Goal: Task Accomplishment & Management: Use online tool/utility

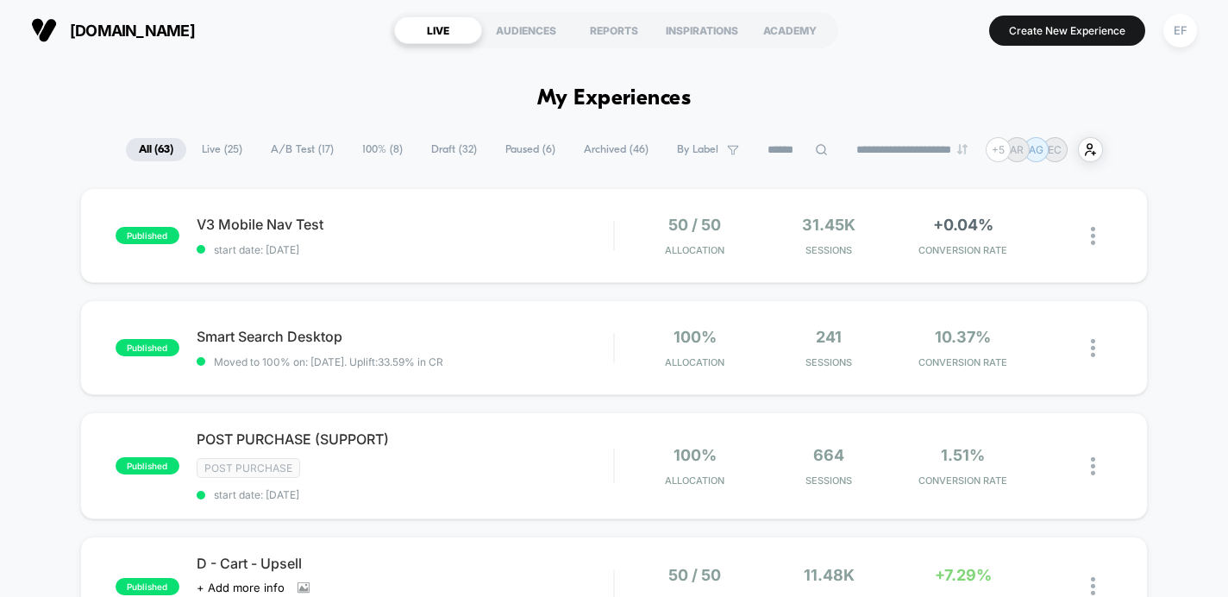
click at [397, 150] on span "100% ( 8 )" at bounding box center [382, 149] width 66 height 23
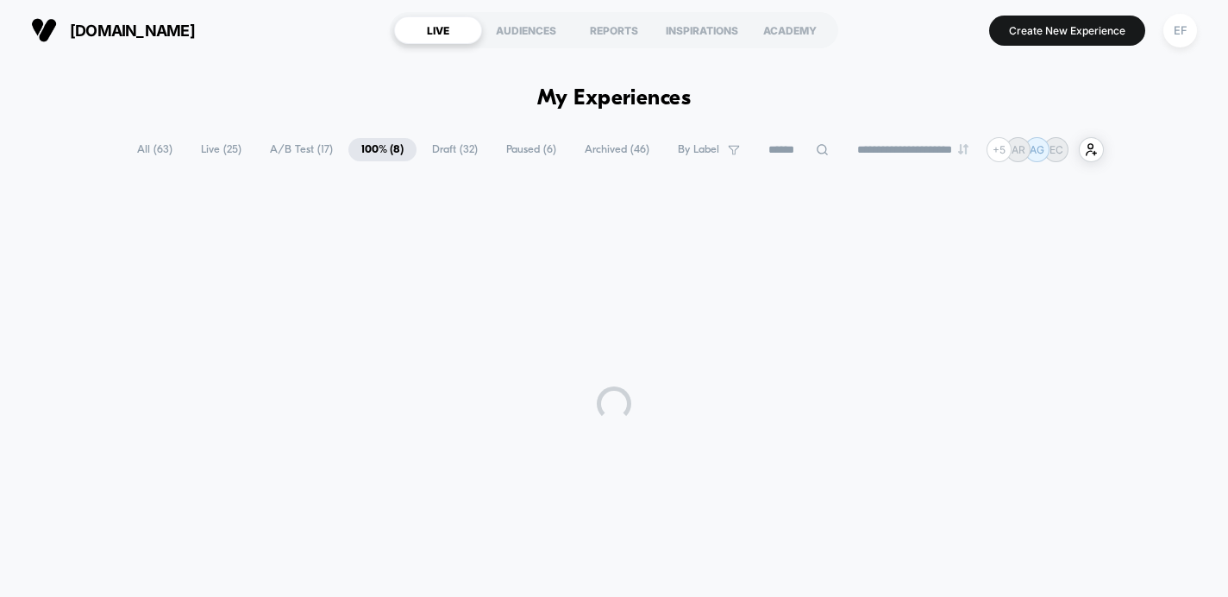
click at [461, 158] on span "Draft ( 32 )" at bounding box center [455, 149] width 72 height 23
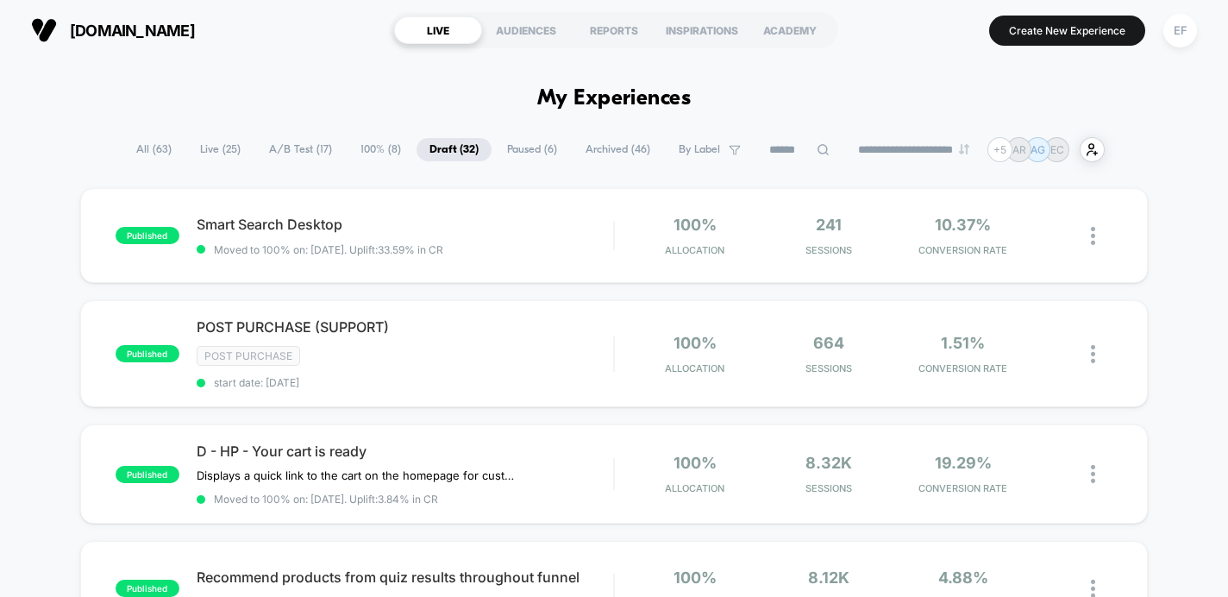
click at [358, 148] on span "100% ( 8 )" at bounding box center [381, 149] width 66 height 23
click at [441, 153] on span "Draft ( 32 )" at bounding box center [455, 149] width 72 height 23
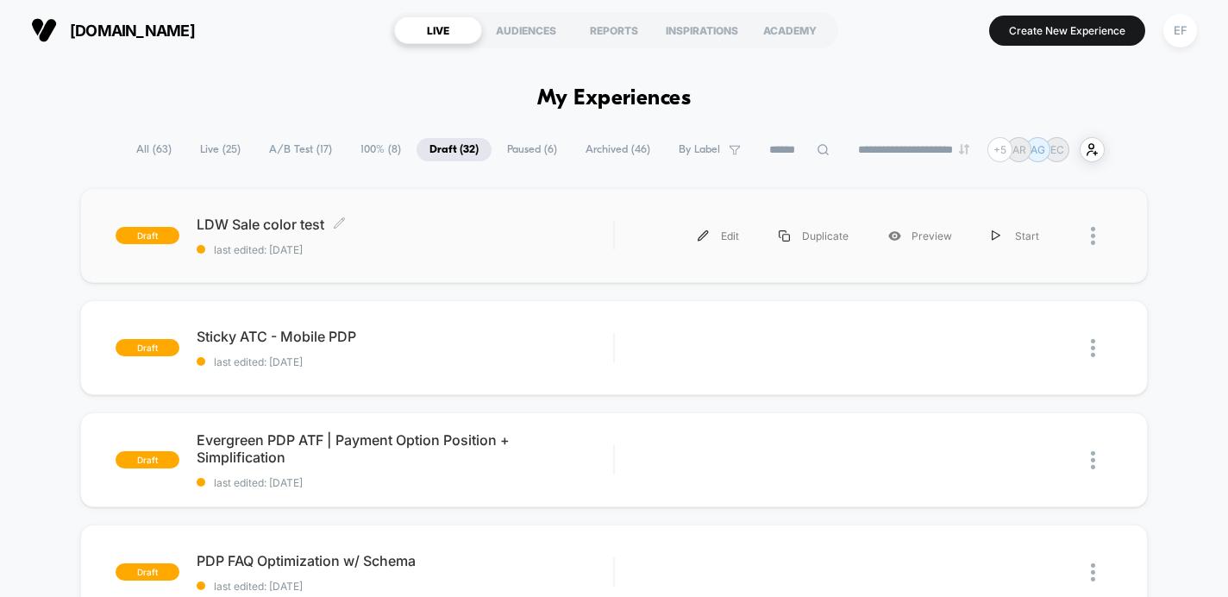
click at [493, 241] on div "LDW Sale color test Click to edit experience details Click to edit experience d…" at bounding box center [405, 236] width 417 height 41
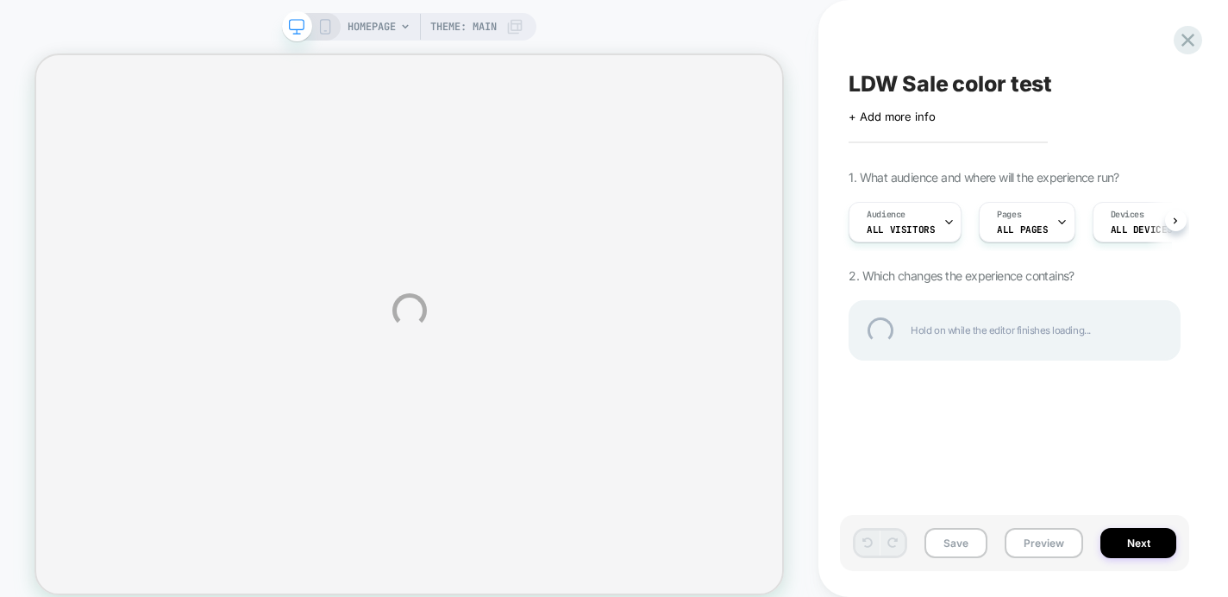
click at [1133, 543] on div "HOMEPAGE Theme: MAIN LDW Sale color test Click to edit experience details + Add…" at bounding box center [614, 310] width 1228 height 621
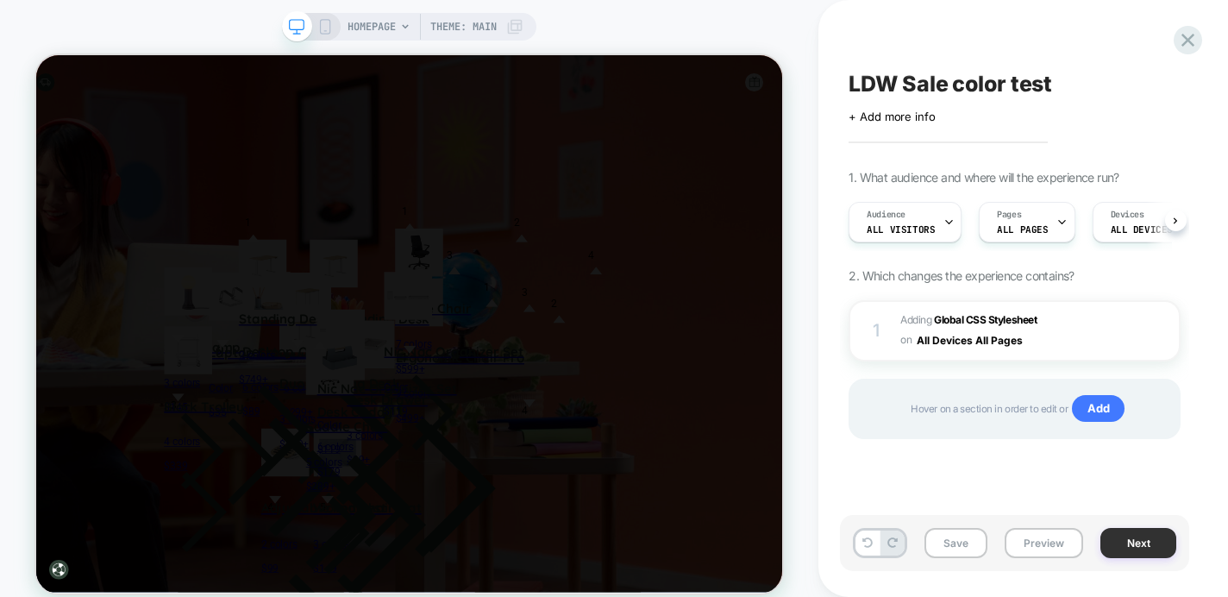
scroll to position [0, 1]
click at [1140, 542] on button "Next" at bounding box center [1139, 543] width 76 height 30
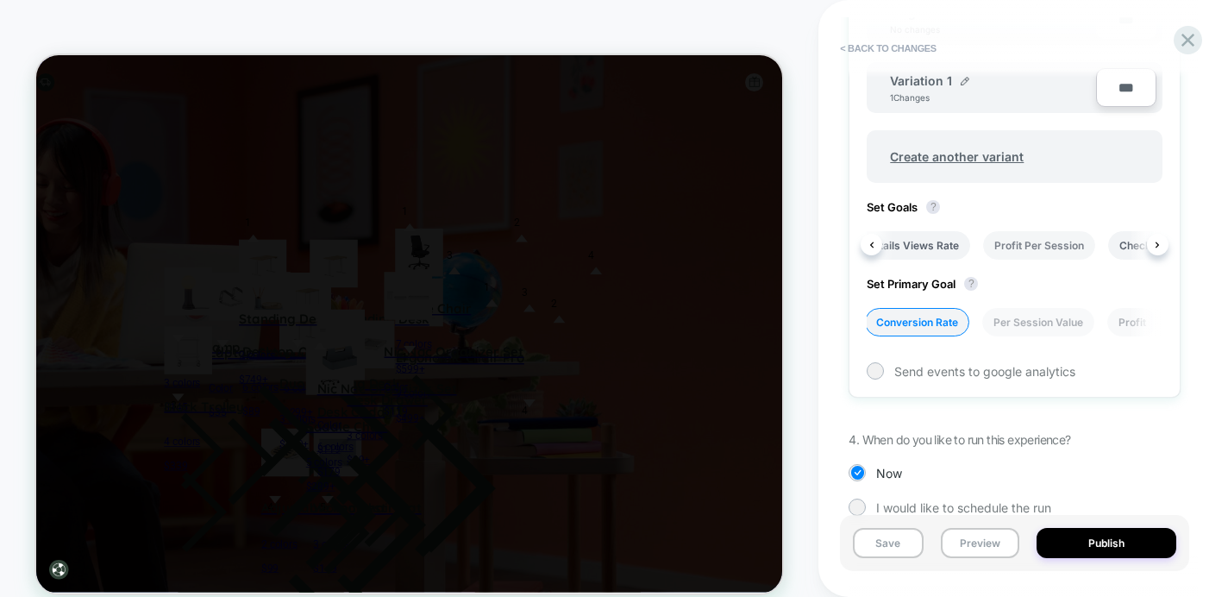
scroll to position [655, 0]
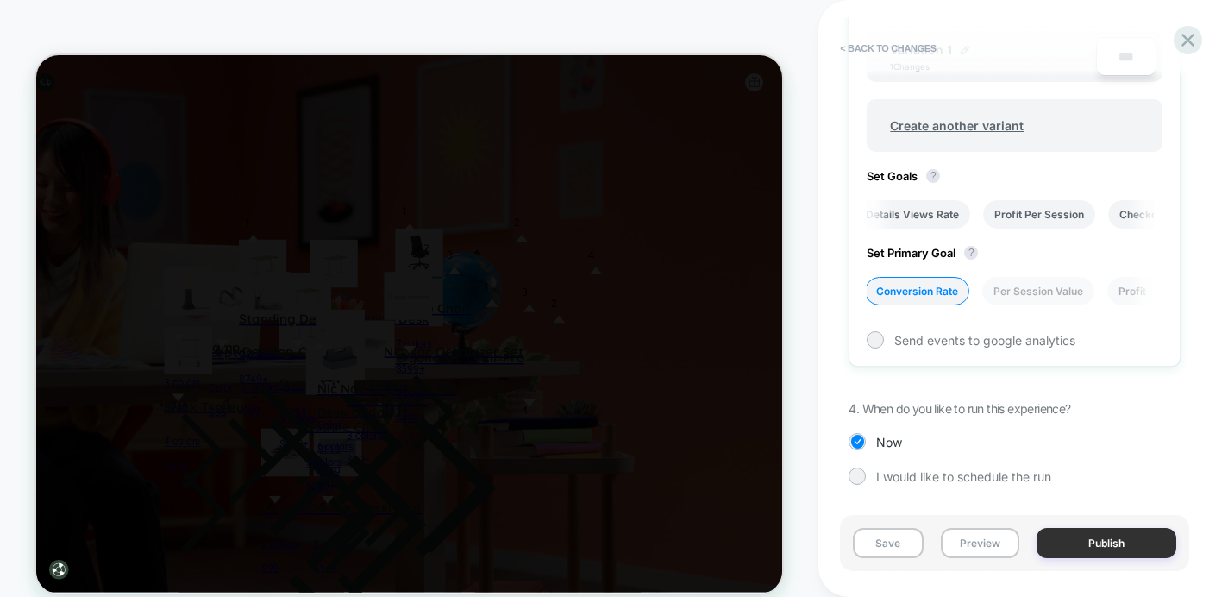
click at [1100, 555] on button "Publish" at bounding box center [1107, 543] width 140 height 30
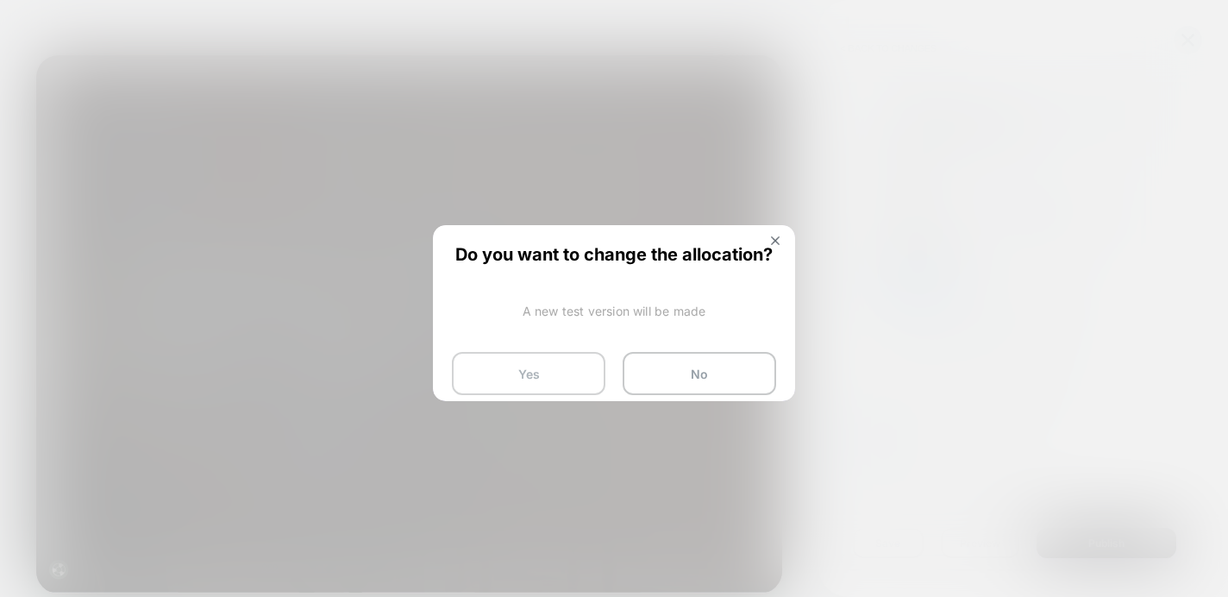
click at [517, 362] on button "Yes" at bounding box center [529, 373] width 154 height 43
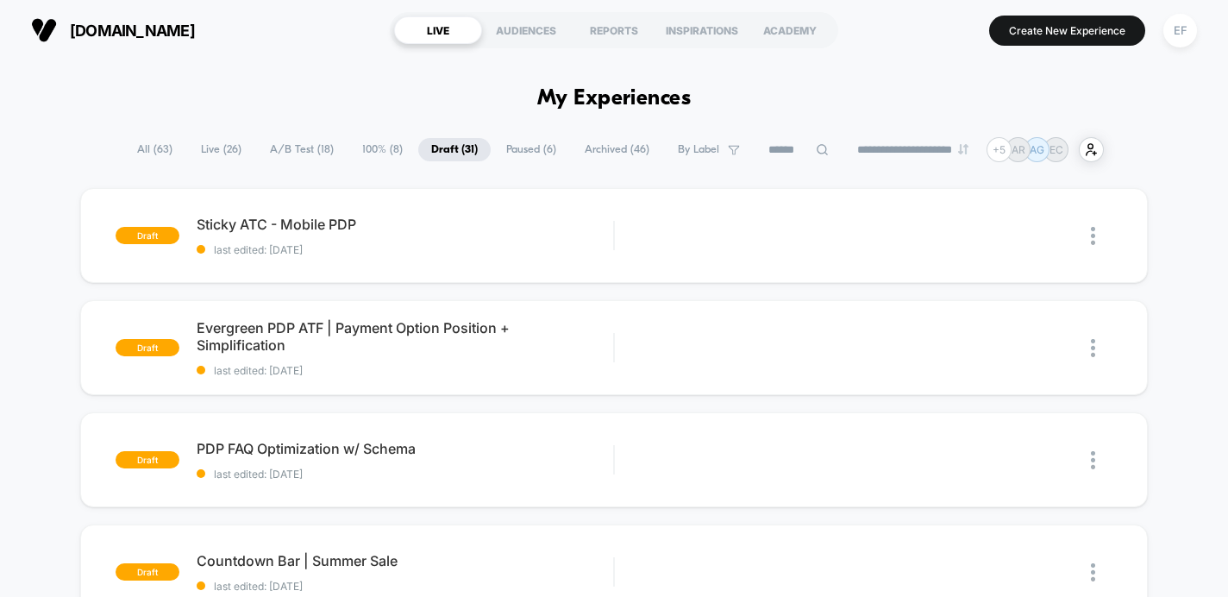
click at [295, 143] on span "A/B Test ( 18 )" at bounding box center [302, 149] width 90 height 23
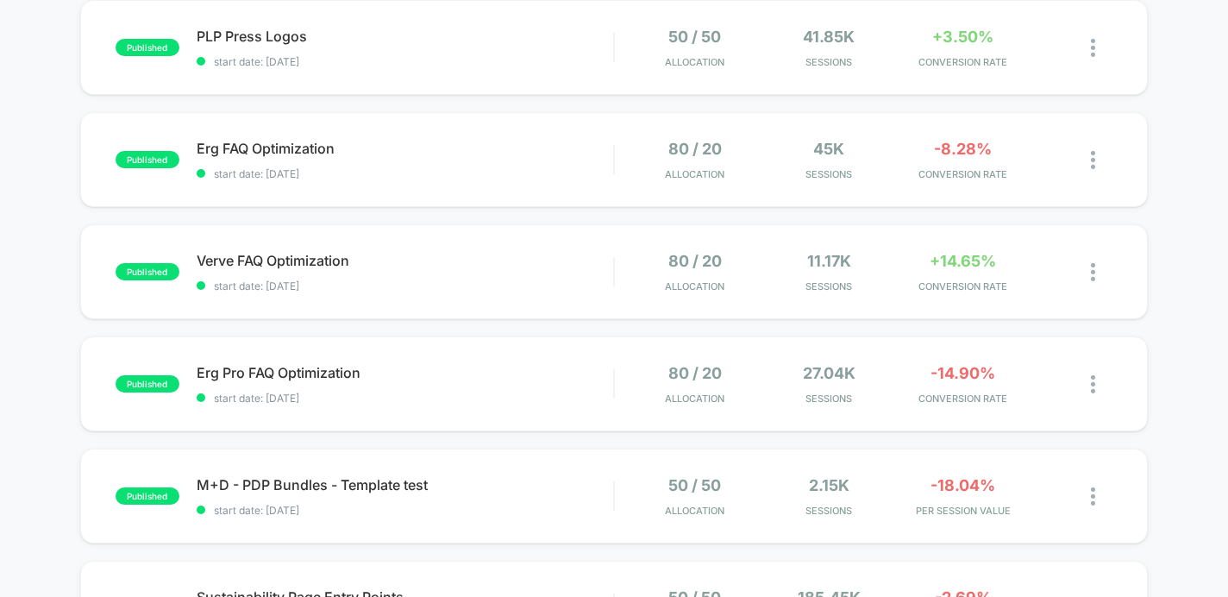
scroll to position [819, 0]
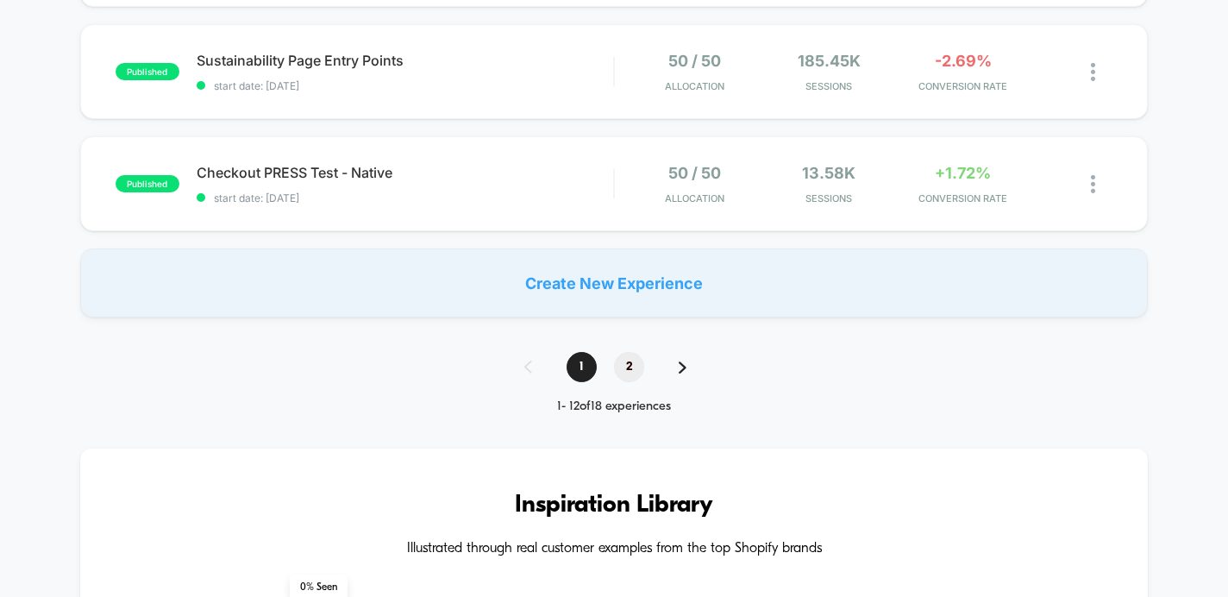
click at [630, 367] on span "2" at bounding box center [629, 367] width 30 height 30
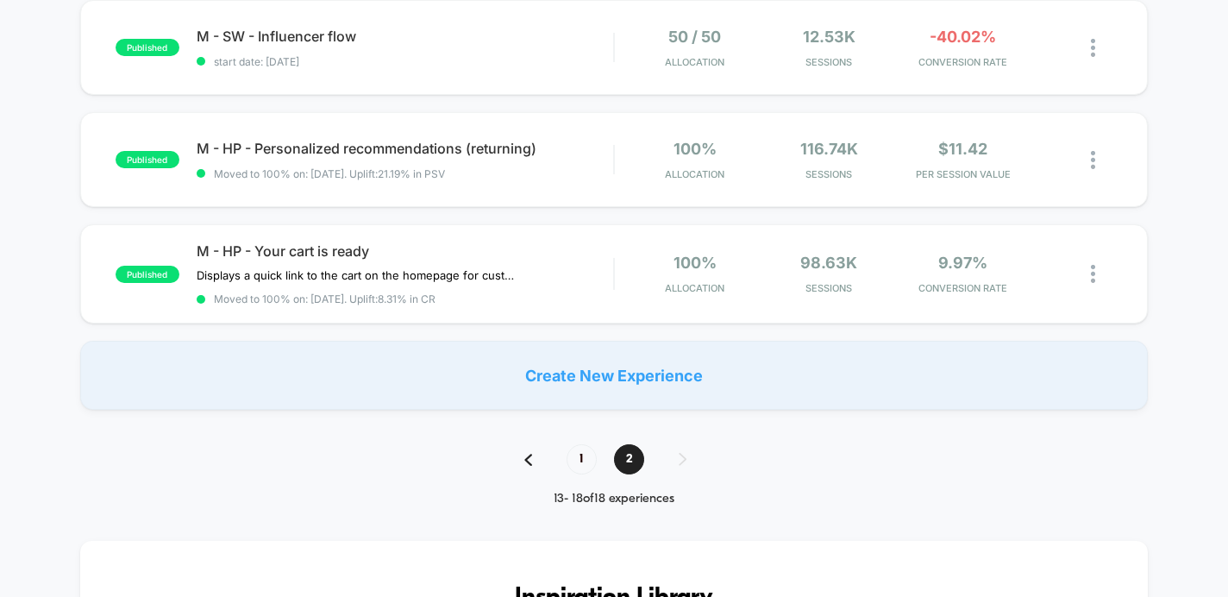
scroll to position [468, 0]
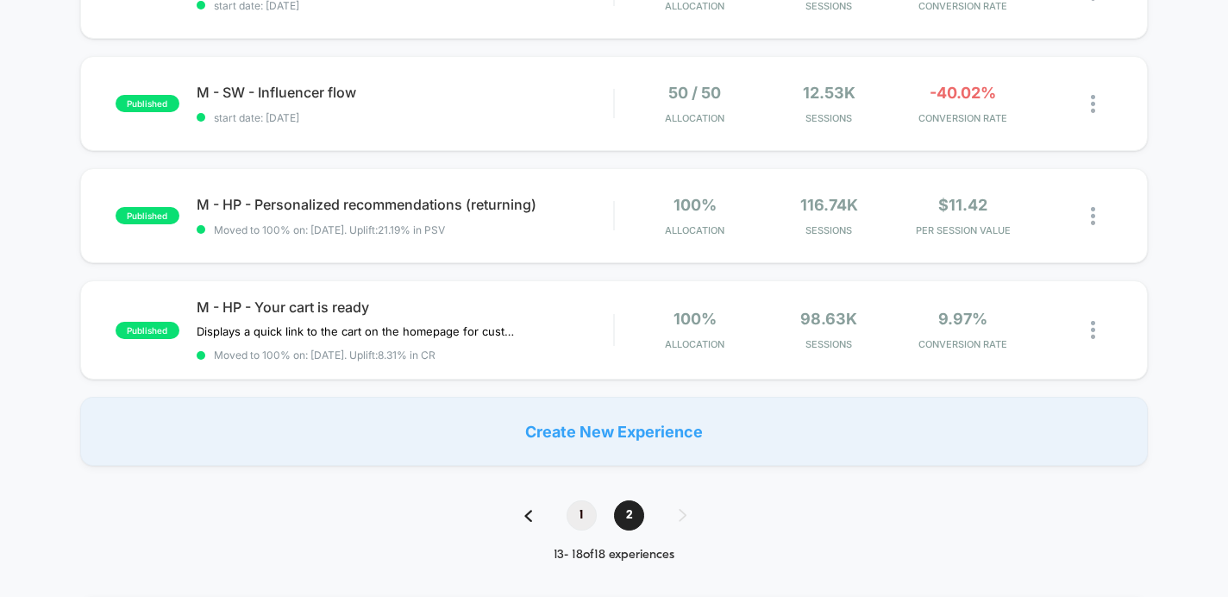
click at [575, 516] on span "1" at bounding box center [582, 515] width 30 height 30
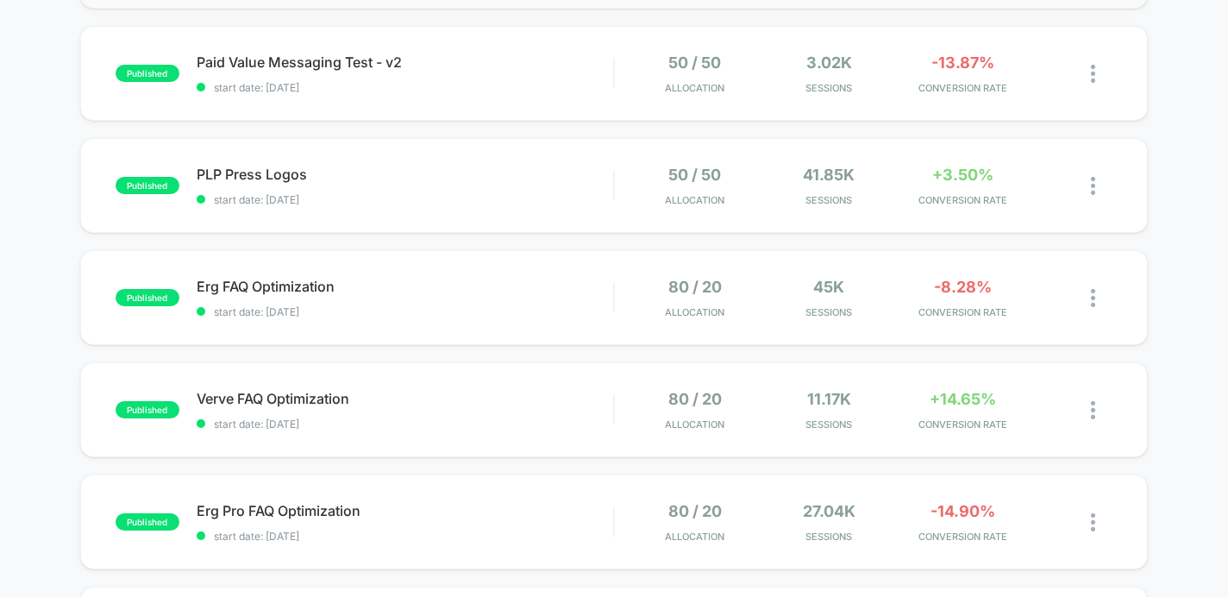
scroll to position [685, 0]
